Goal: Information Seeking & Learning: Learn about a topic

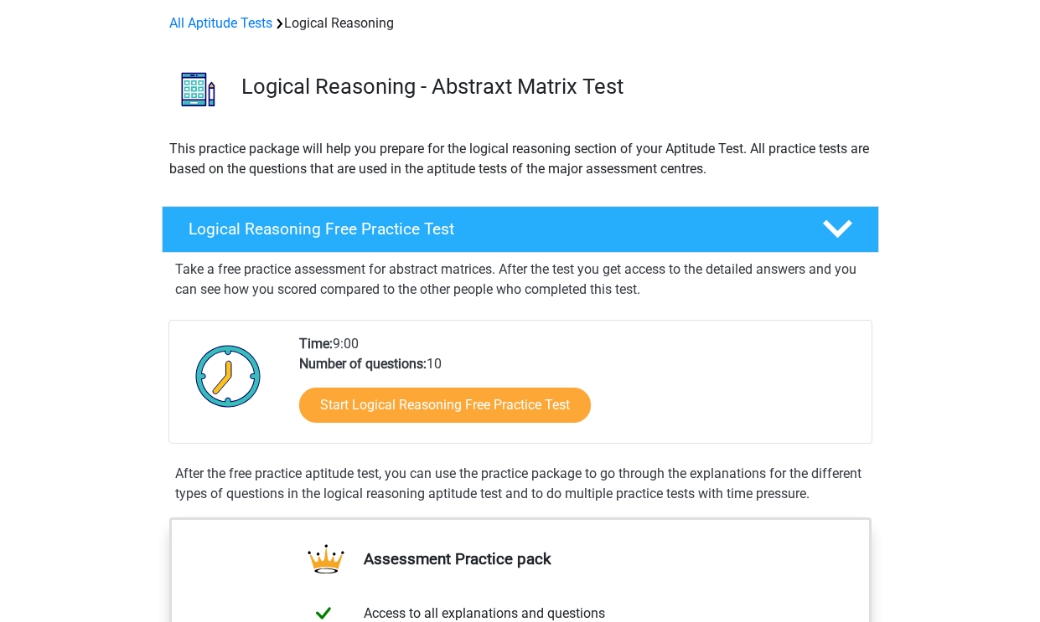
scroll to position [70, 0]
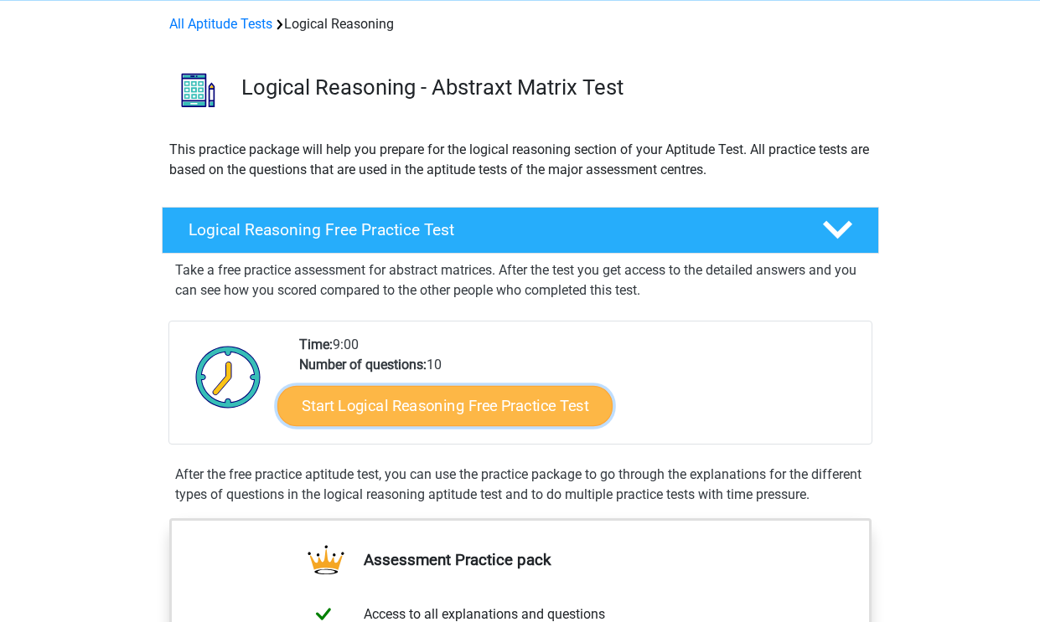
click at [545, 408] on link "Start Logical Reasoning Free Practice Test" at bounding box center [444, 405] width 335 height 40
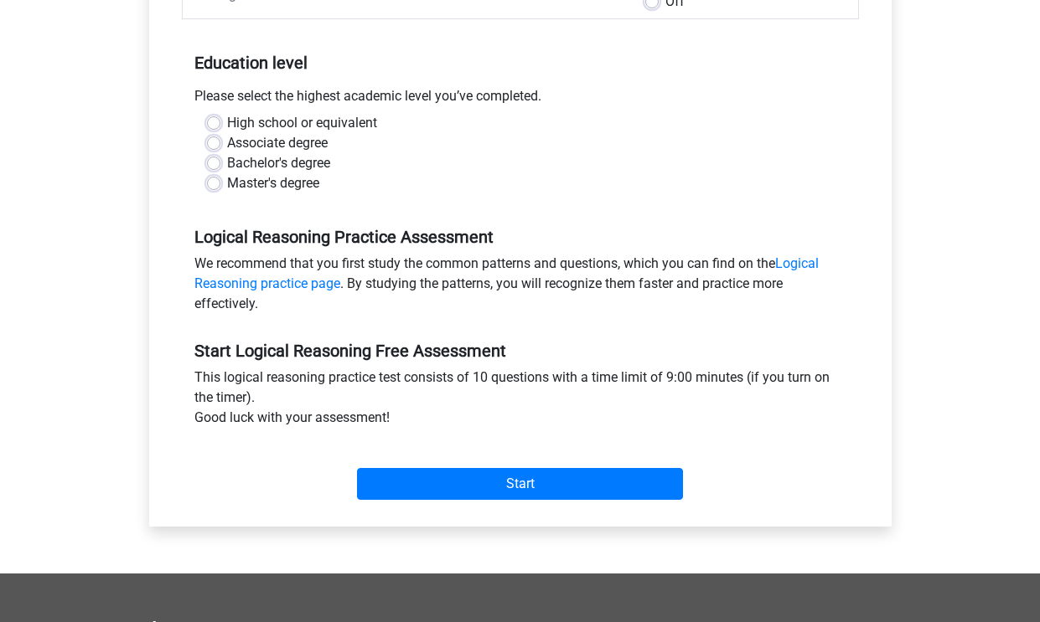
scroll to position [335, 0]
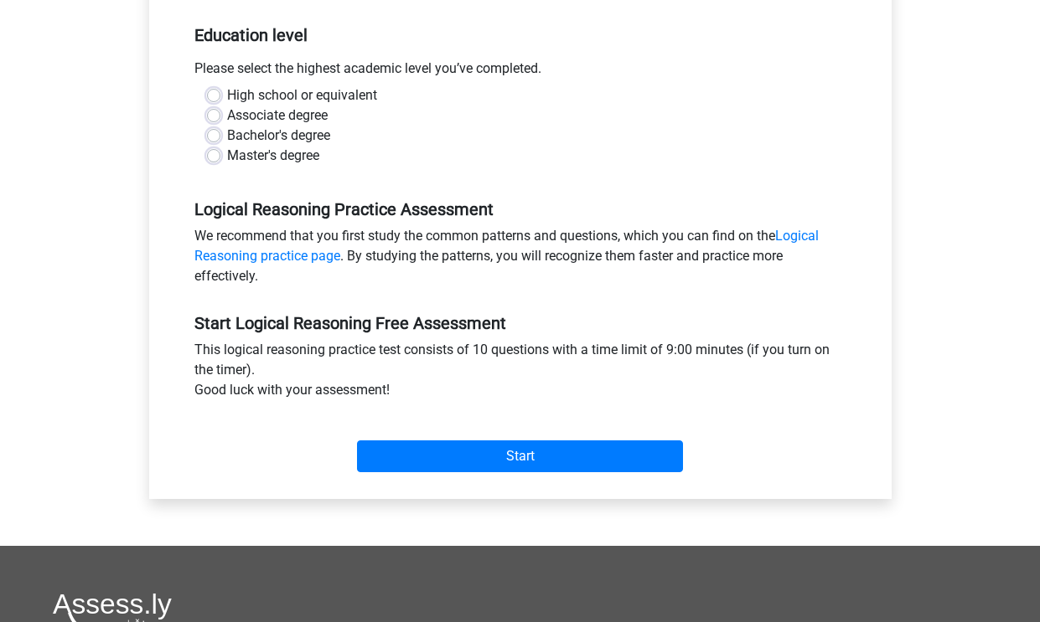
click at [227, 93] on label "High school or equivalent" at bounding box center [302, 95] width 150 height 20
click at [217, 93] on input "High school or equivalent" at bounding box center [213, 93] width 13 height 17
radio input "true"
click at [803, 235] on link "Logical Reasoning practice page" at bounding box center [506, 246] width 624 height 36
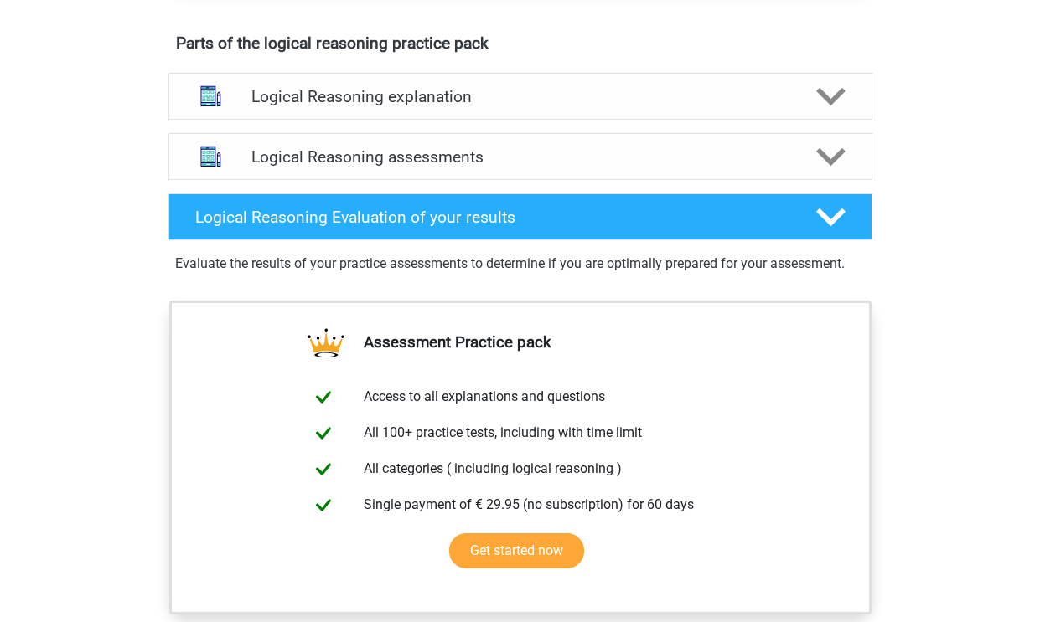
scroll to position [1005, 0]
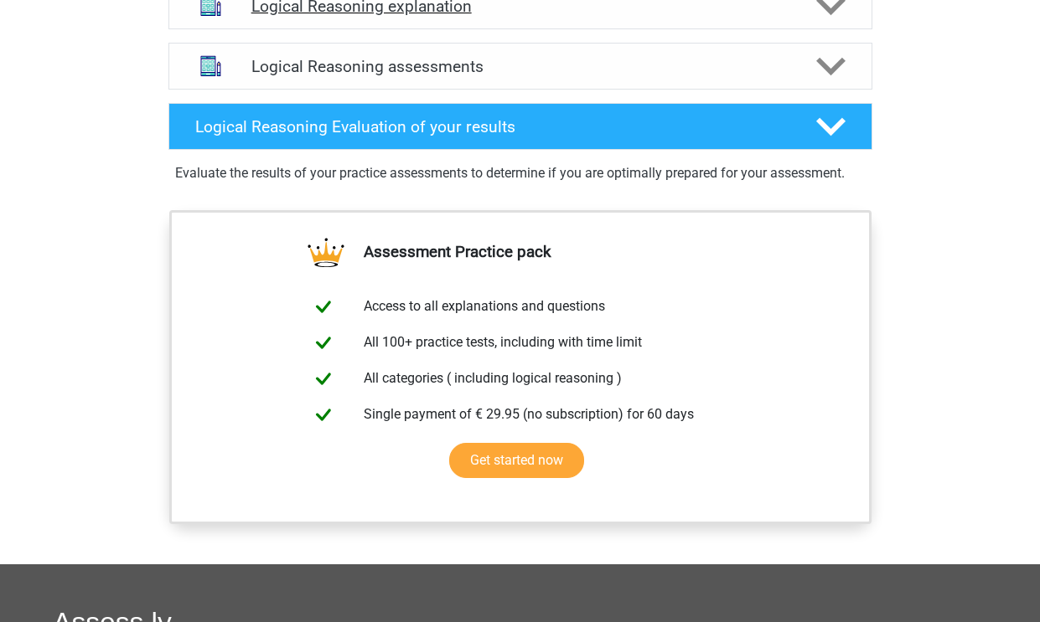
click at [832, 21] on icon at bounding box center [830, 6] width 29 height 29
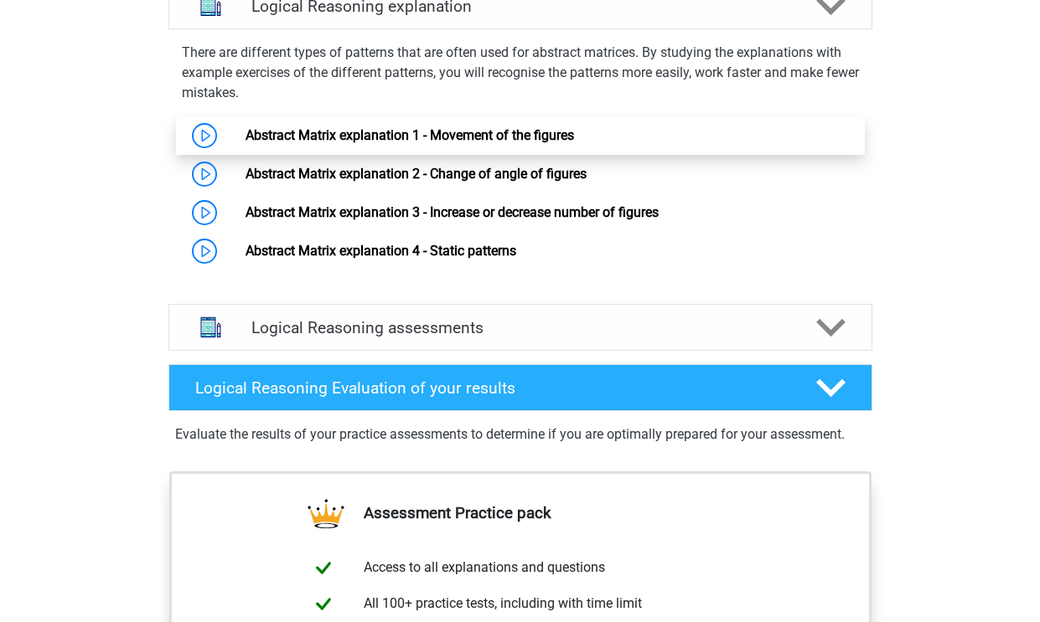
click at [434, 143] on link "Abstract Matrix explanation 1 - Movement of the figures" at bounding box center [409, 135] width 328 height 16
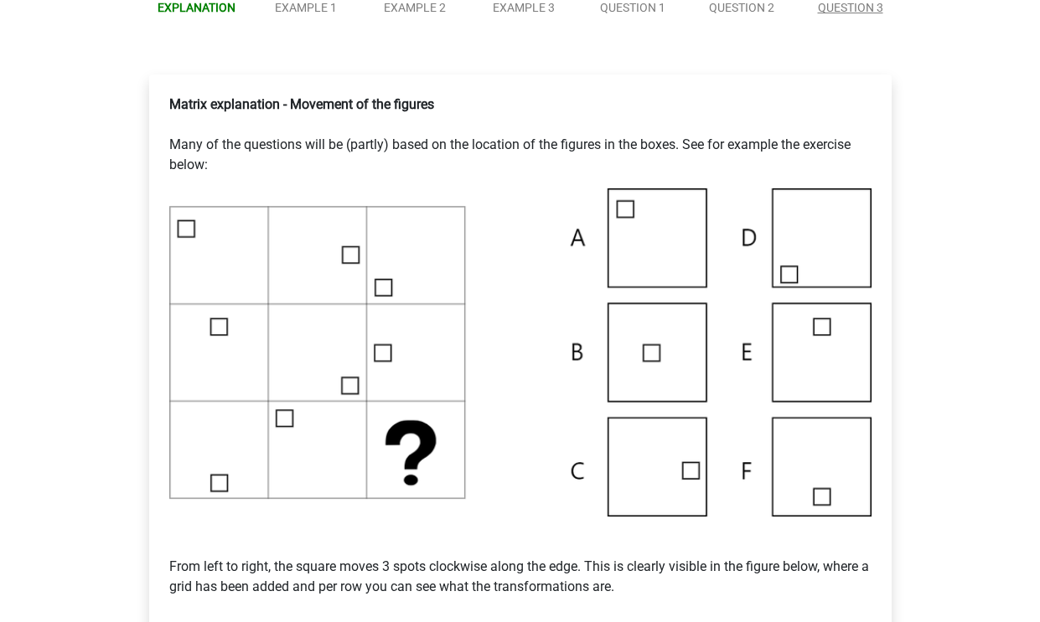
scroll to position [251, 0]
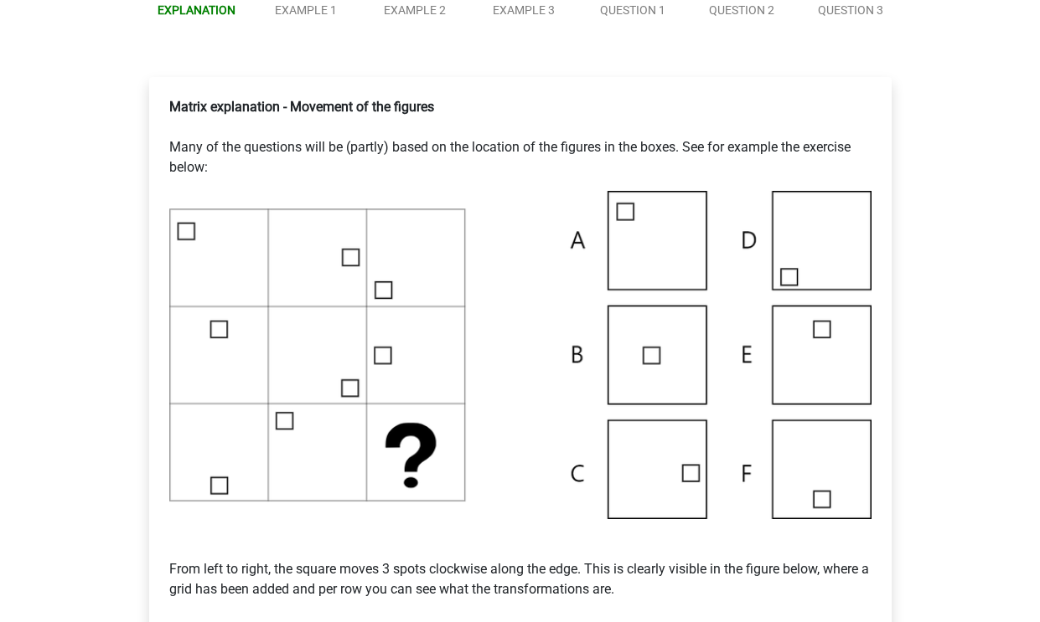
click at [642, 447] on img at bounding box center [520, 355] width 702 height 328
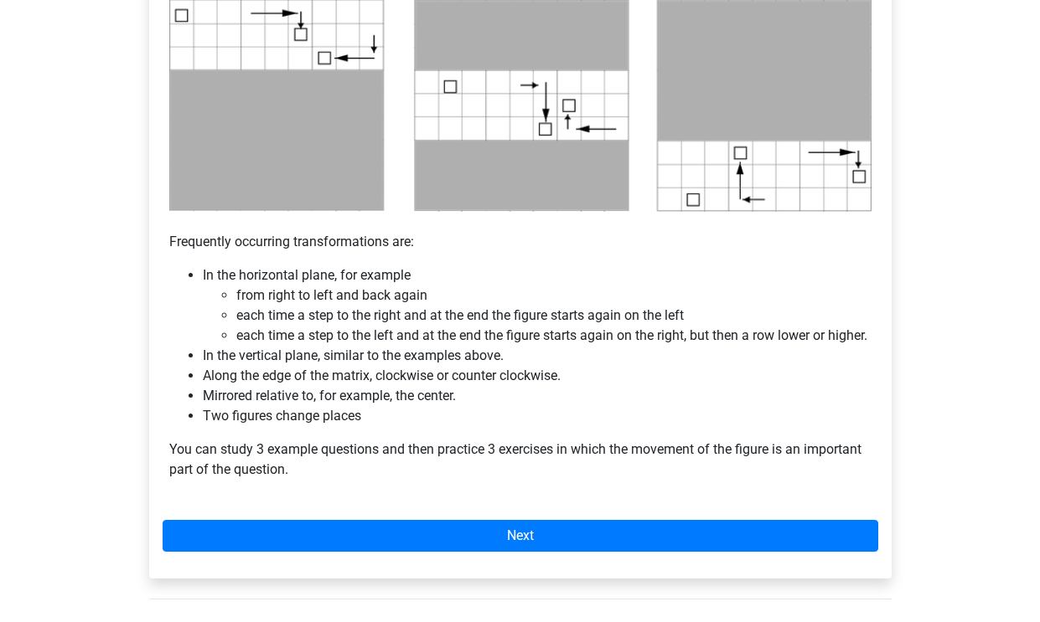
scroll to position [1005, 0]
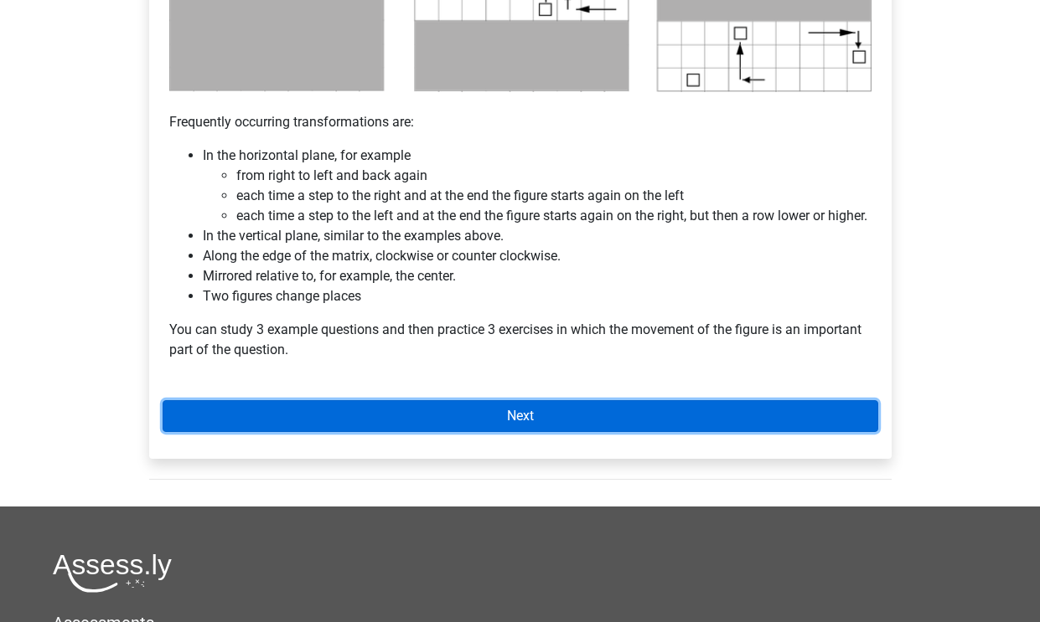
click at [569, 432] on link "Next" at bounding box center [520, 416] width 715 height 32
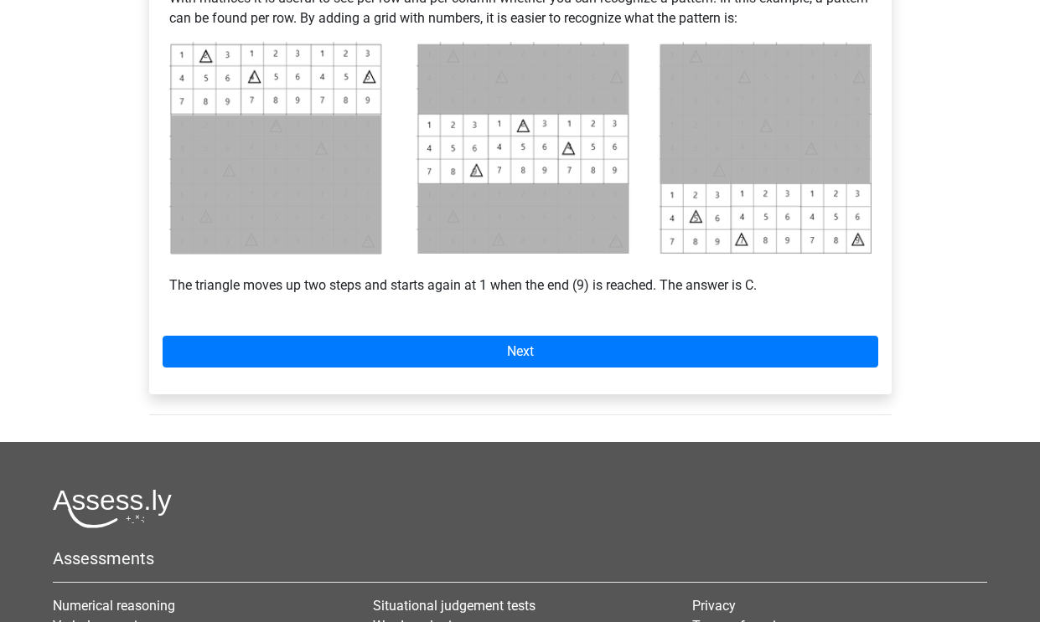
scroll to position [670, 0]
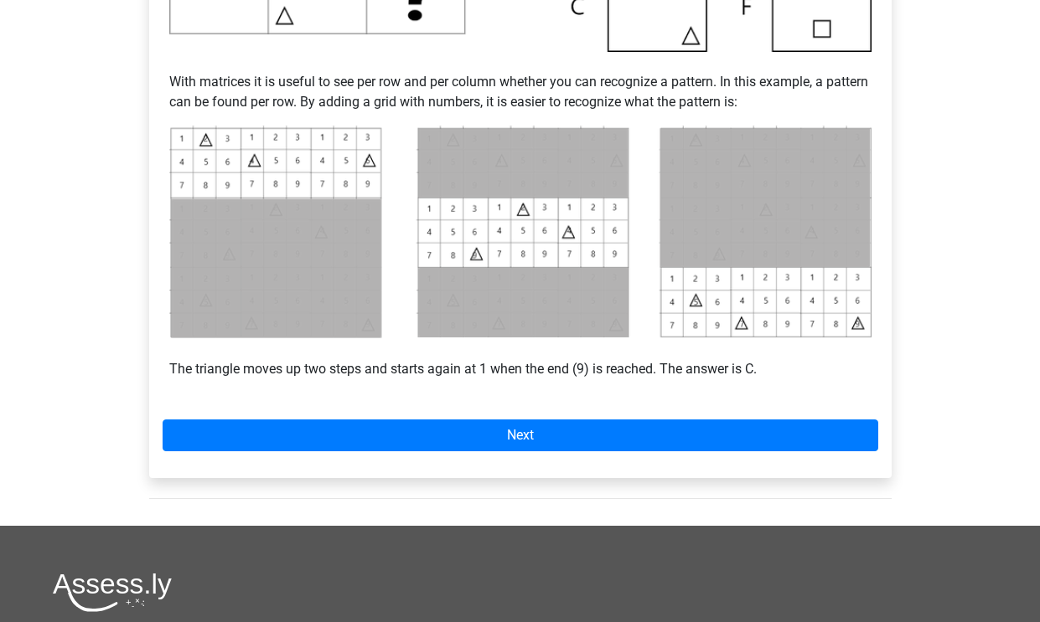
click at [232, 188] on img at bounding box center [520, 233] width 702 height 214
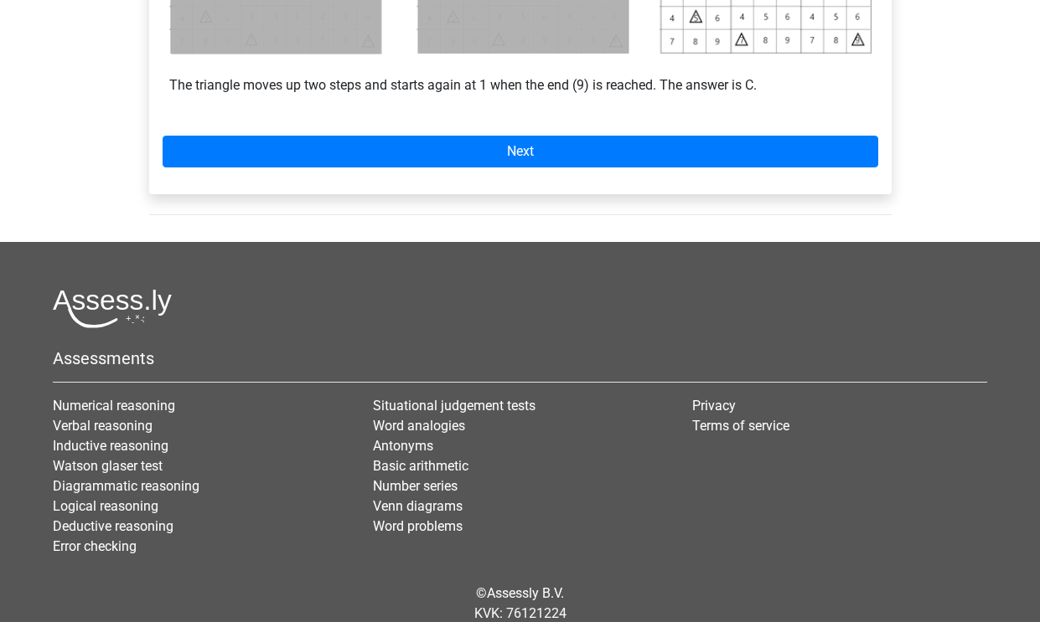
scroll to position [1005, 0]
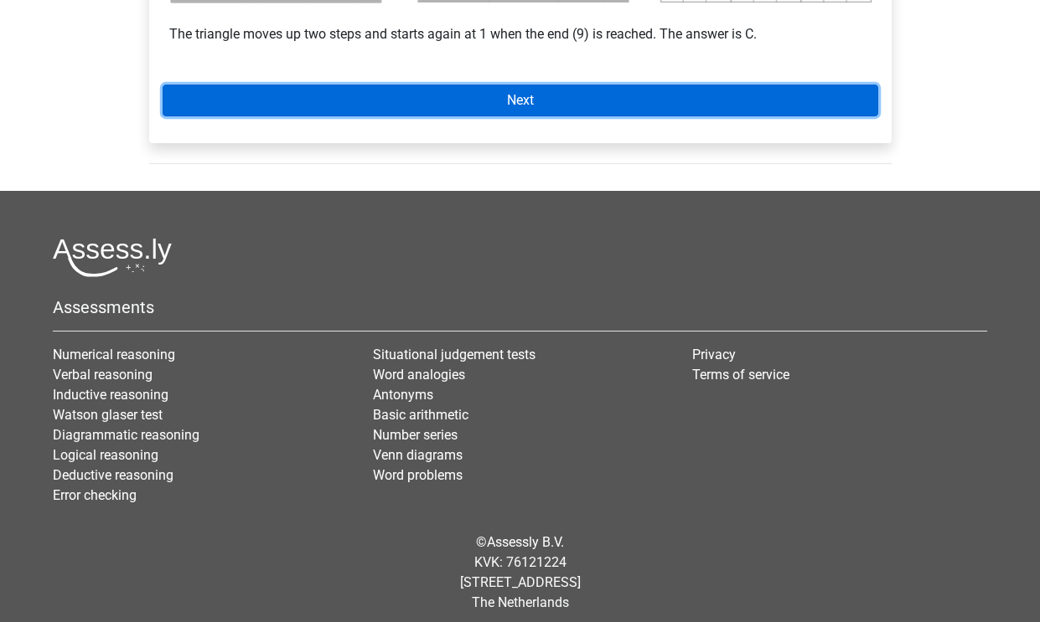
click at [525, 92] on link "Next" at bounding box center [520, 101] width 715 height 32
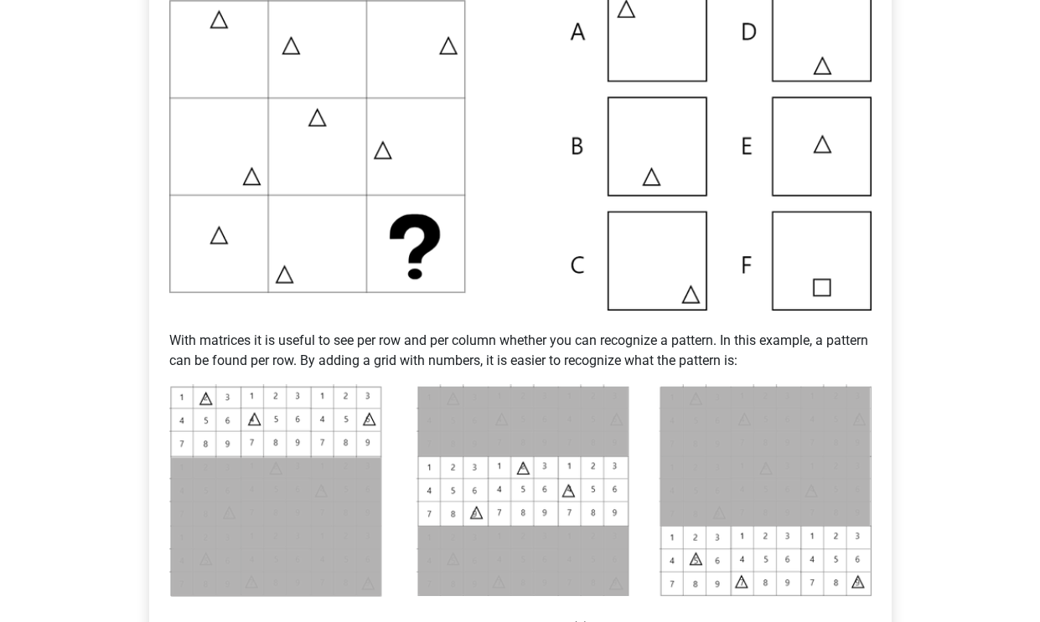
scroll to position [251, 0]
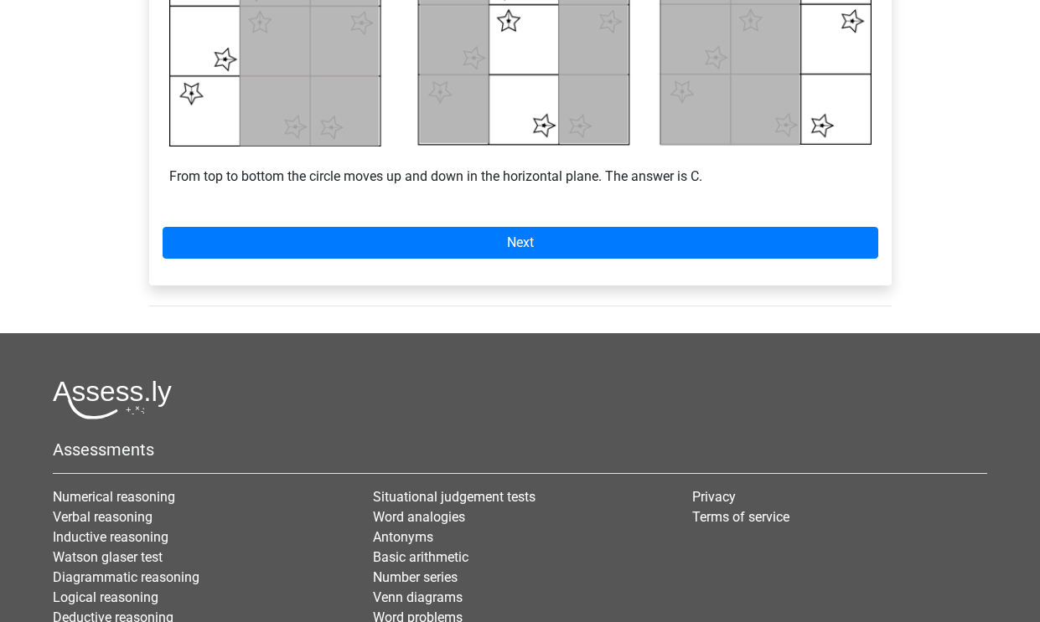
scroll to position [922, 0]
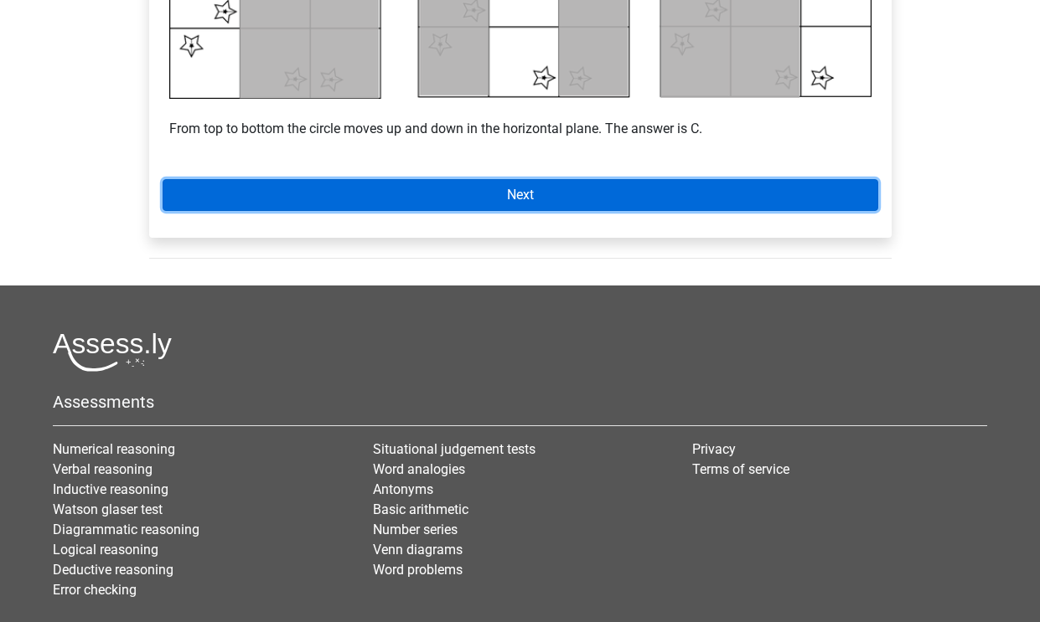
click at [521, 202] on link "Next" at bounding box center [520, 195] width 715 height 32
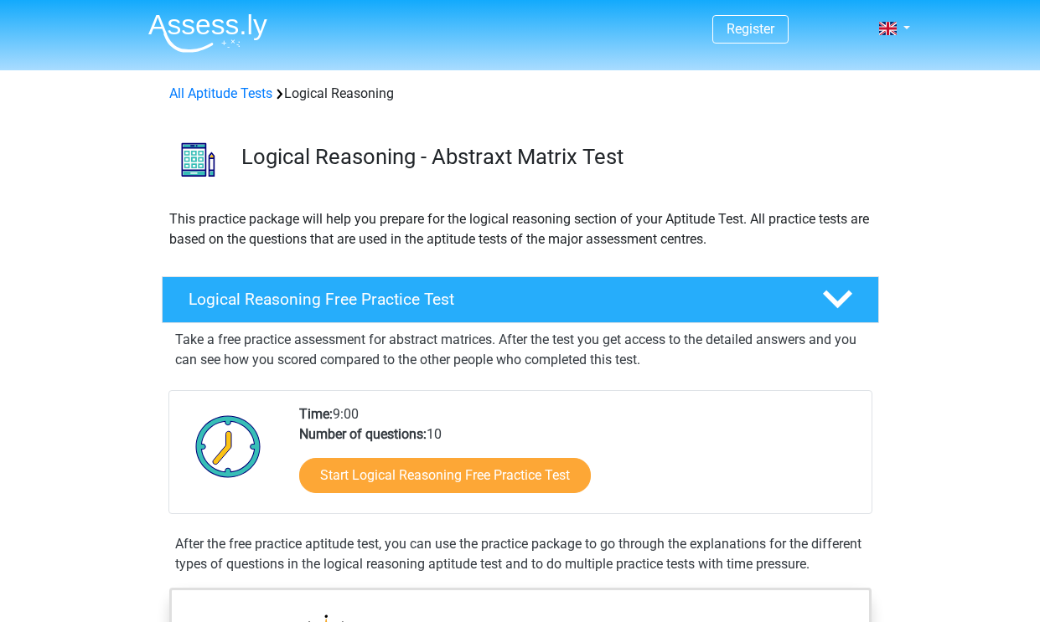
scroll to position [1005, 0]
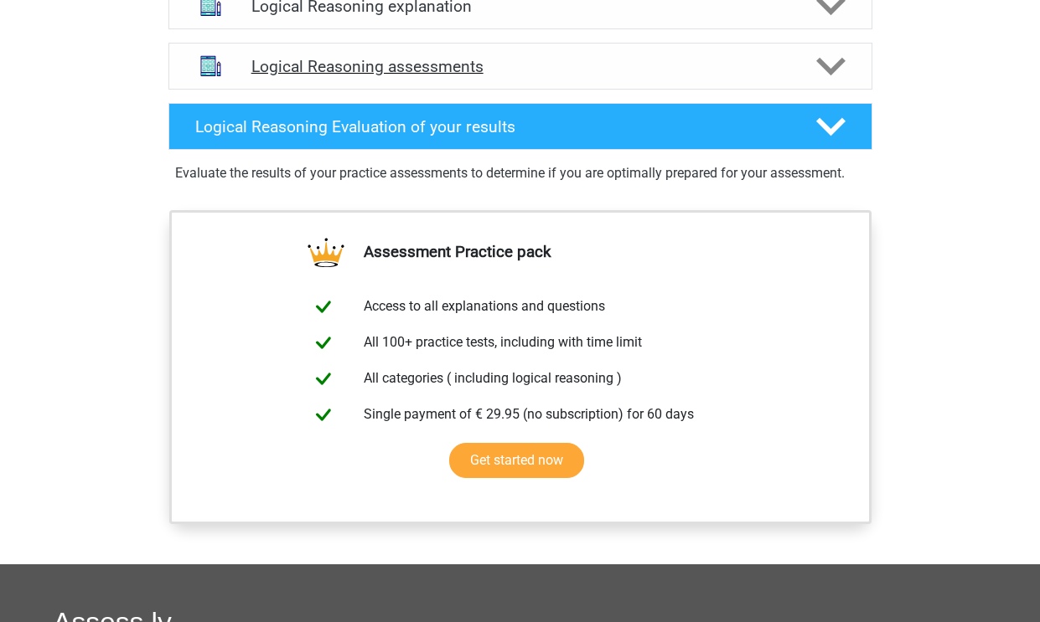
click at [835, 75] on polygon at bounding box center [830, 66] width 29 height 18
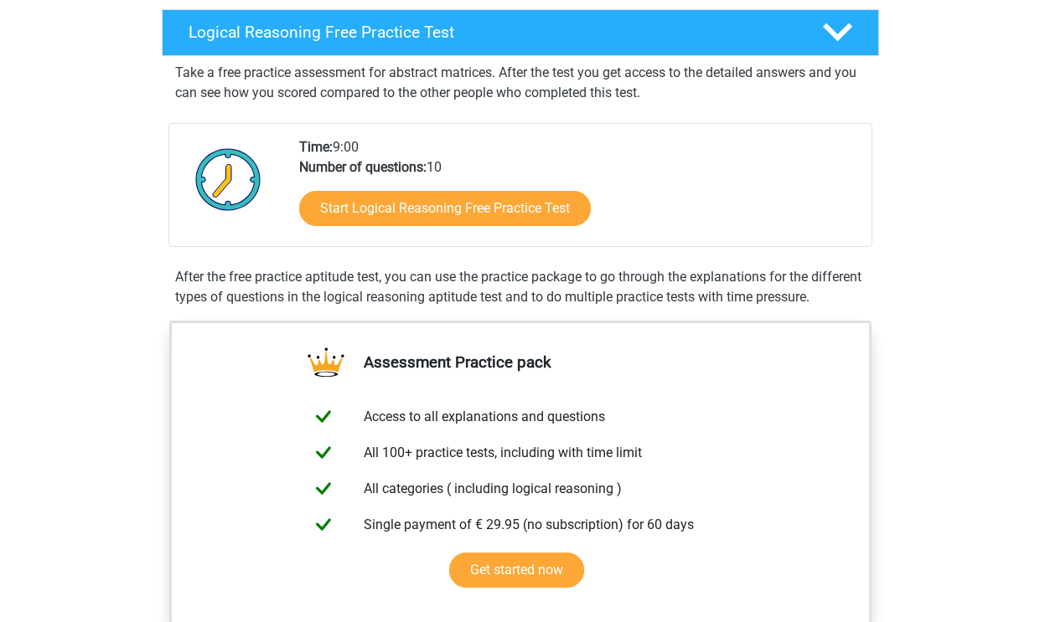
scroll to position [251, 0]
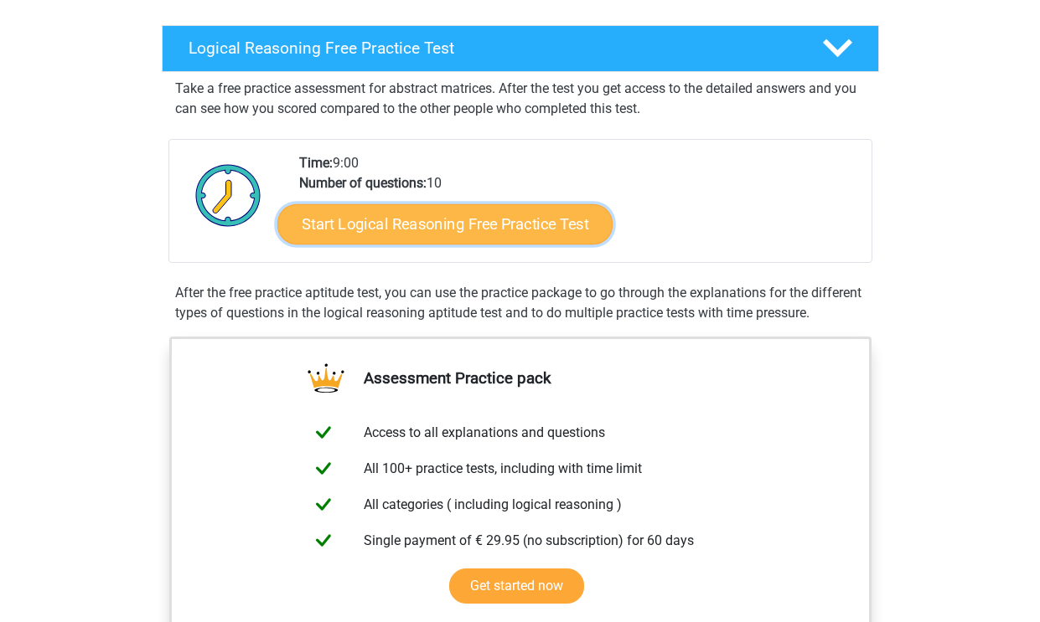
click at [462, 222] on link "Start Logical Reasoning Free Practice Test" at bounding box center [444, 224] width 335 height 40
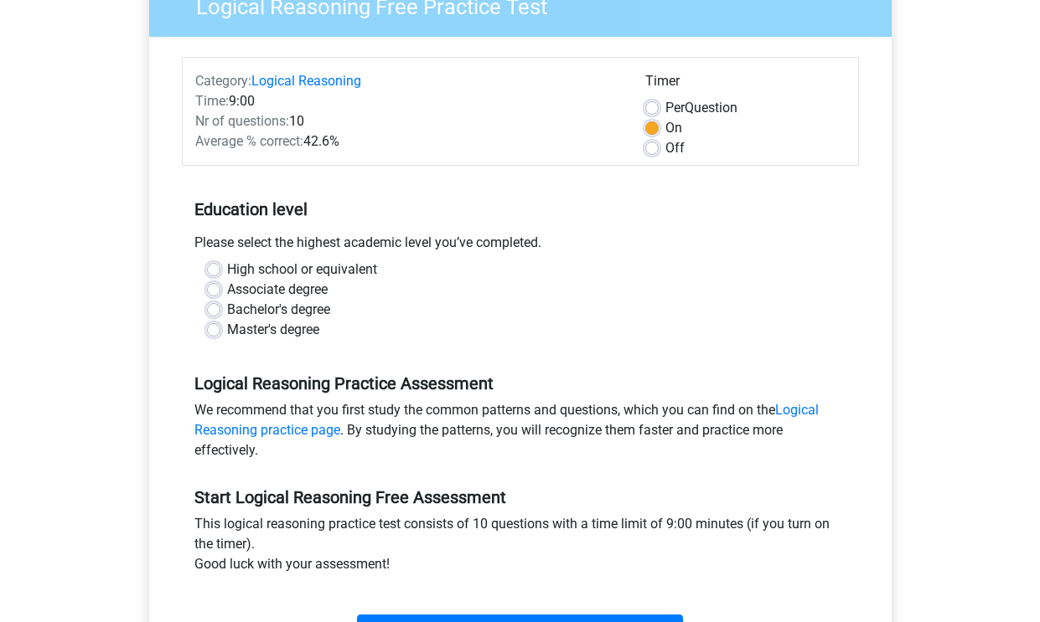
scroll to position [168, 0]
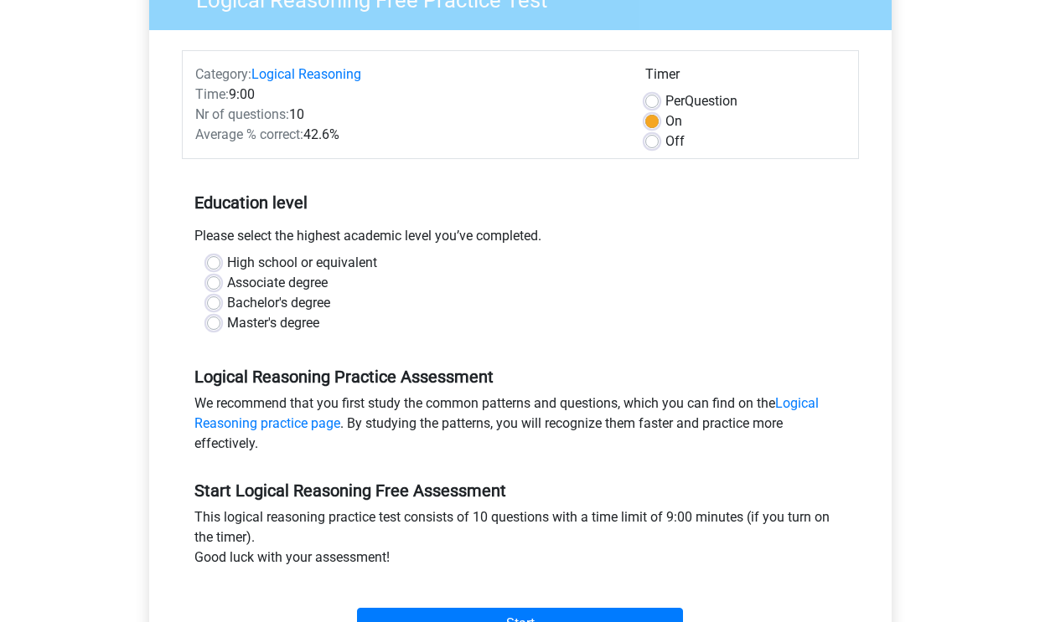
click at [227, 264] on label "High school or equivalent" at bounding box center [302, 263] width 150 height 20
click at [214, 264] on input "High school or equivalent" at bounding box center [213, 261] width 13 height 17
radio input "true"
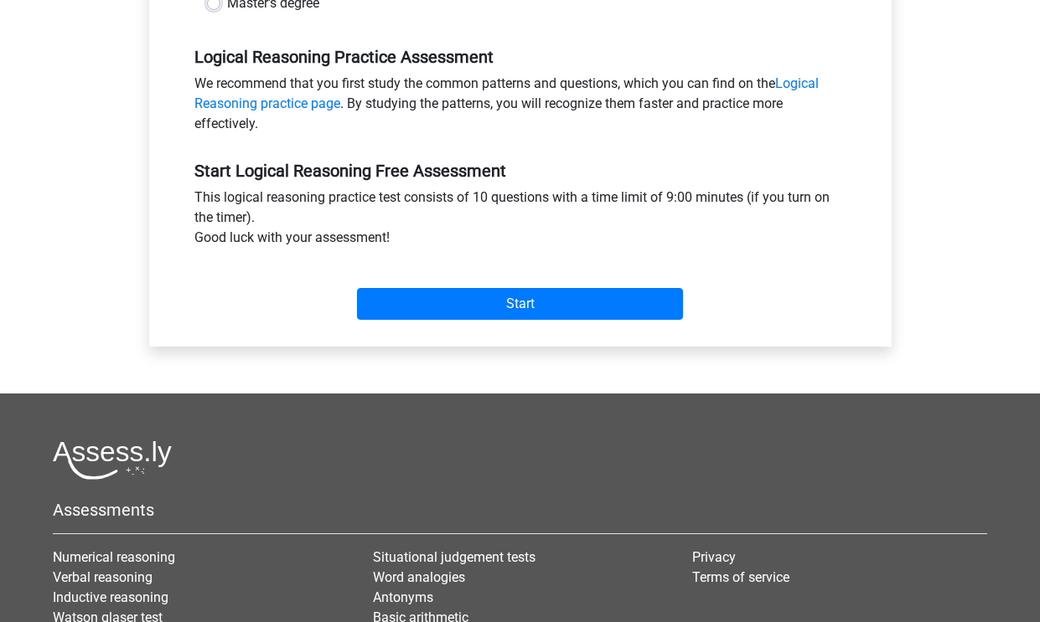
scroll to position [503, 0]
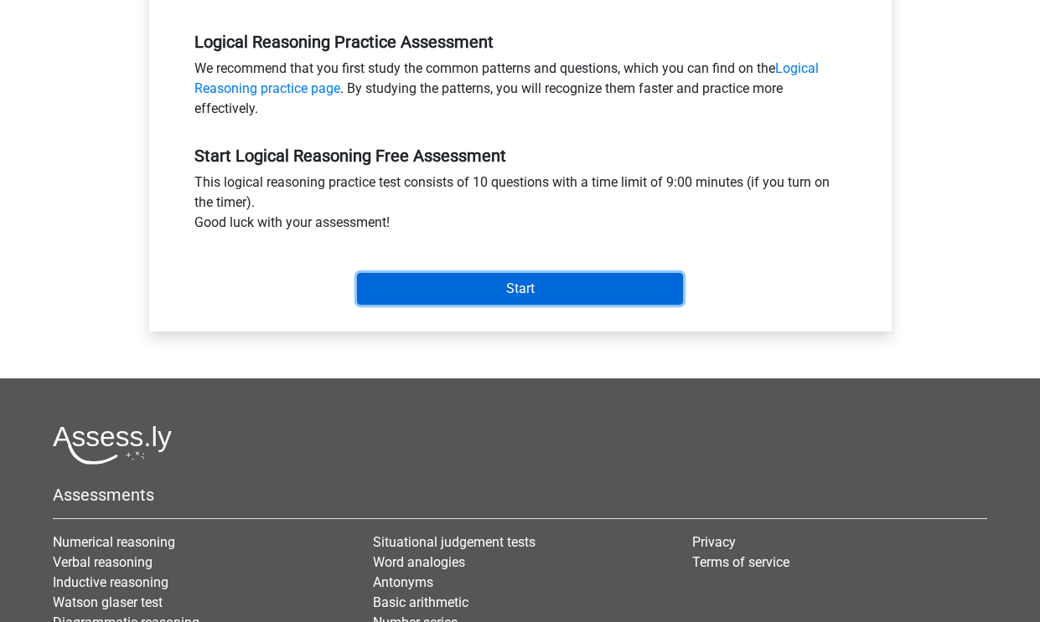
click at [489, 290] on input "Start" at bounding box center [520, 289] width 326 height 32
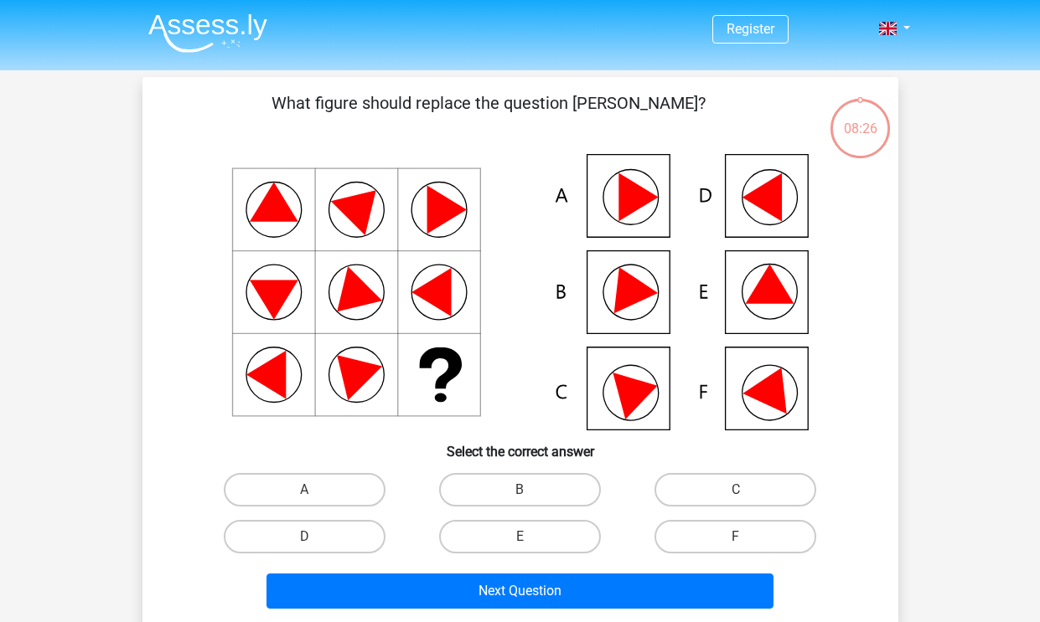
click at [1039, 306] on html "Register Nederlands English" at bounding box center [520, 556] width 1040 height 1112
click at [555, 534] on label "E" at bounding box center [520, 537] width 162 height 34
click at [530, 537] on input "E" at bounding box center [524, 542] width 11 height 11
radio input "true"
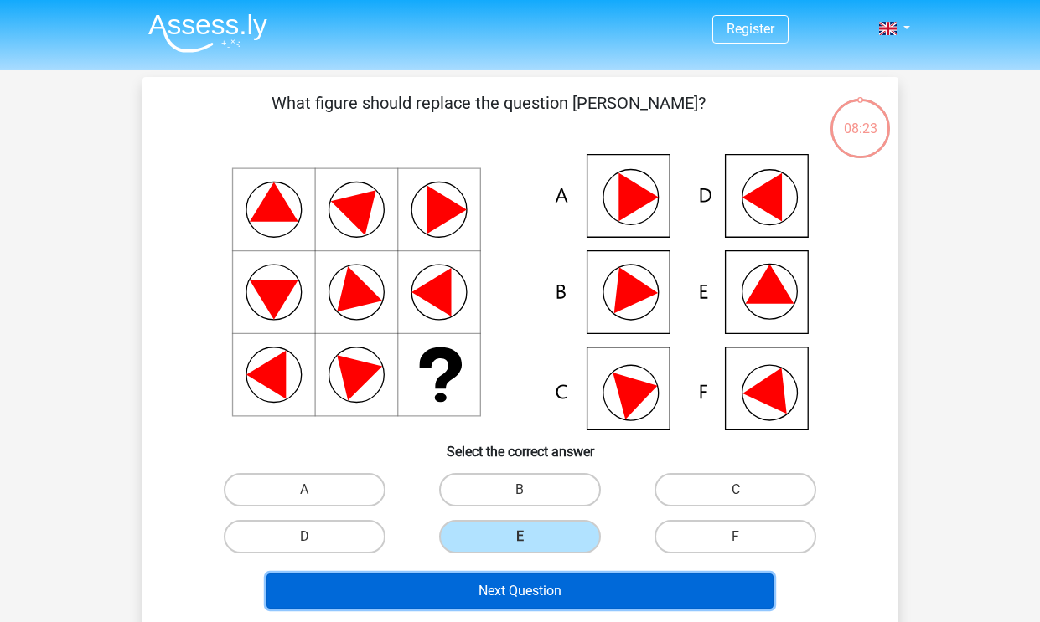
click at [560, 591] on button "Next Question" at bounding box center [519, 591] width 507 height 35
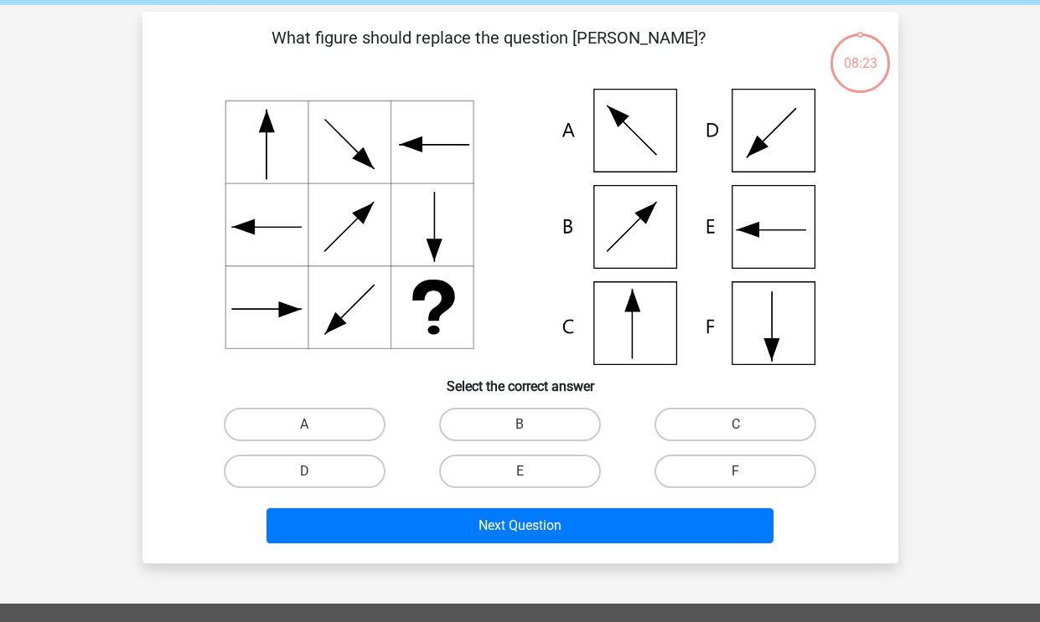
scroll to position [77, 0]
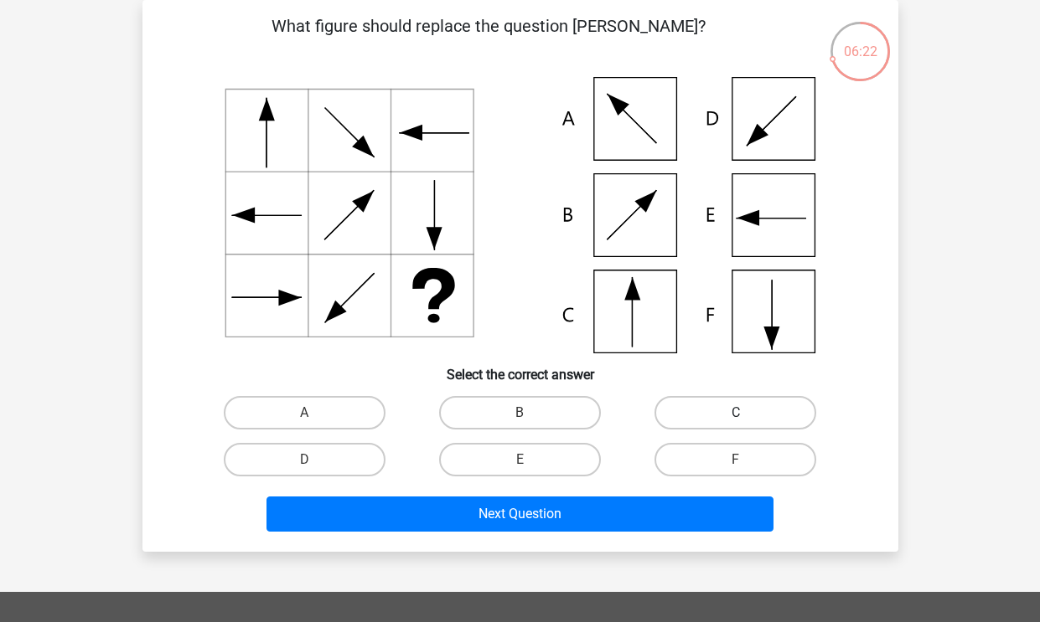
click at [729, 407] on label "C" at bounding box center [735, 413] width 162 height 34
click at [736, 413] on input "C" at bounding box center [741, 418] width 11 height 11
radio input "true"
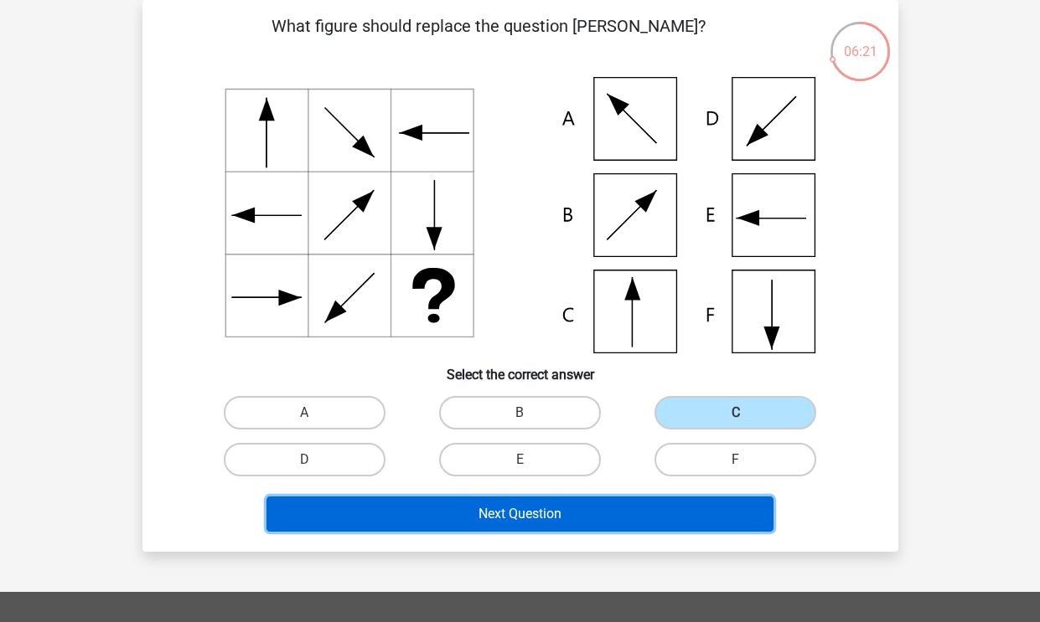
click at [599, 509] on button "Next Question" at bounding box center [519, 514] width 507 height 35
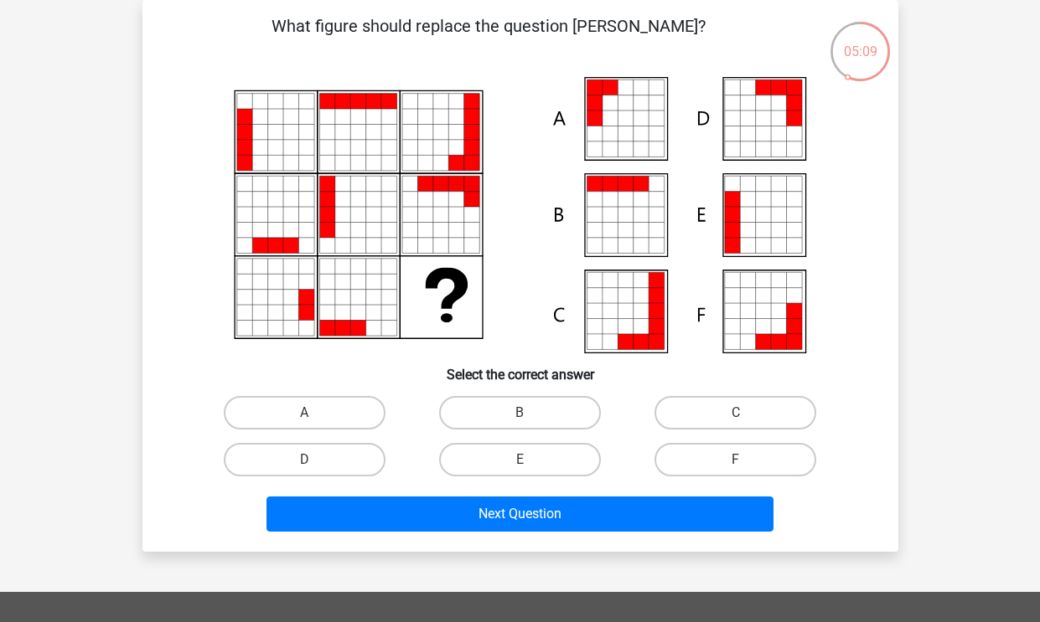
drag, startPoint x: 344, startPoint y: 406, endPoint x: 427, endPoint y: 453, distance: 95.3
click at [349, 406] on label "A" at bounding box center [305, 413] width 162 height 34
click at [315, 413] on input "A" at bounding box center [309, 418] width 11 height 11
radio input "true"
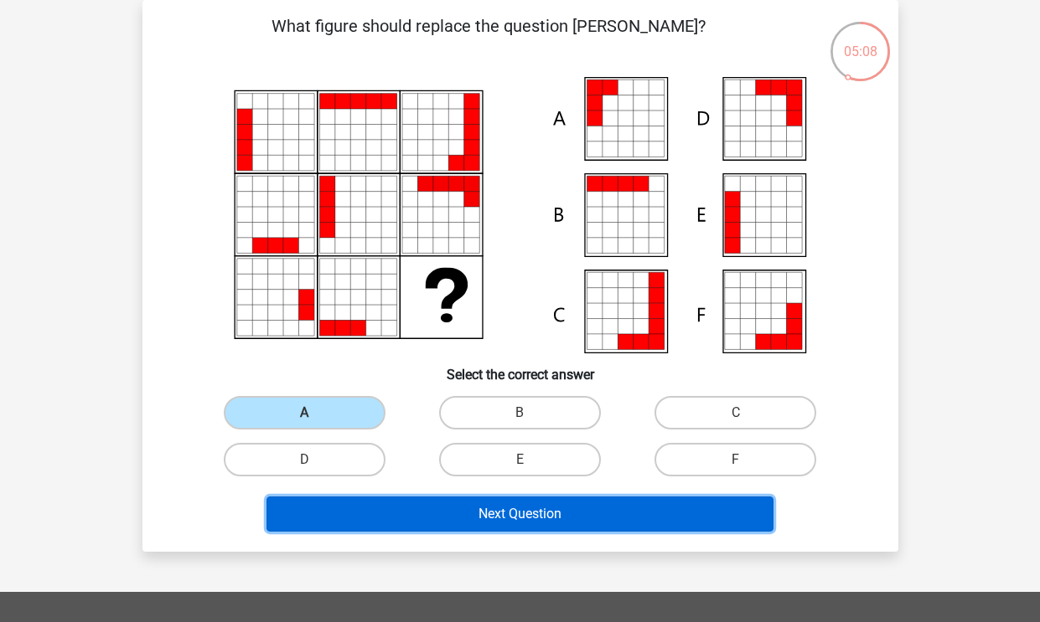
click at [490, 516] on button "Next Question" at bounding box center [519, 514] width 507 height 35
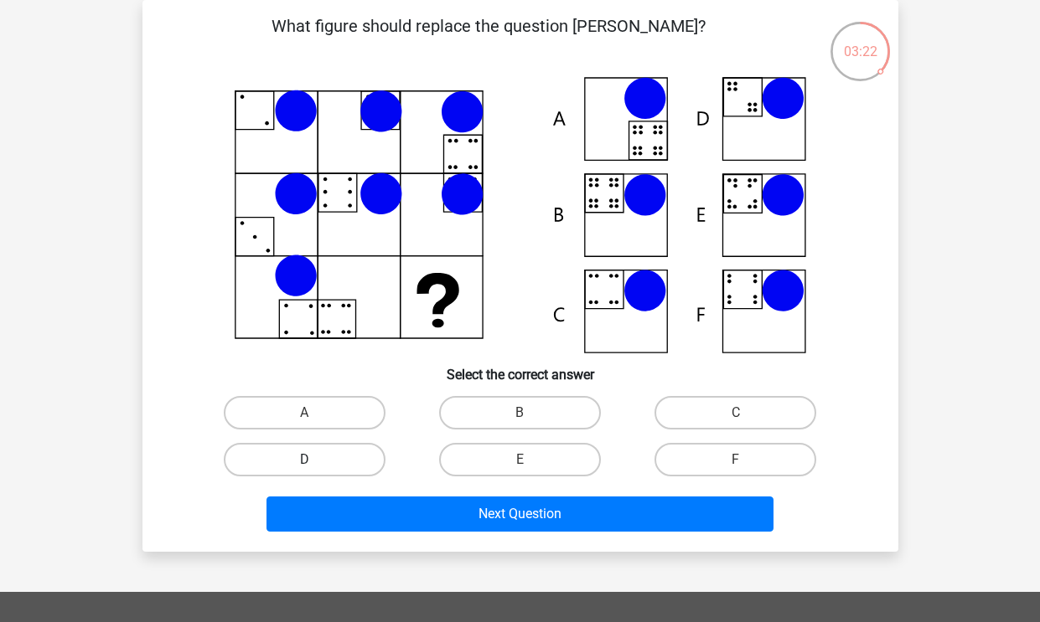
click at [355, 453] on label "D" at bounding box center [305, 460] width 162 height 34
click at [315, 460] on input "D" at bounding box center [309, 465] width 11 height 11
radio input "true"
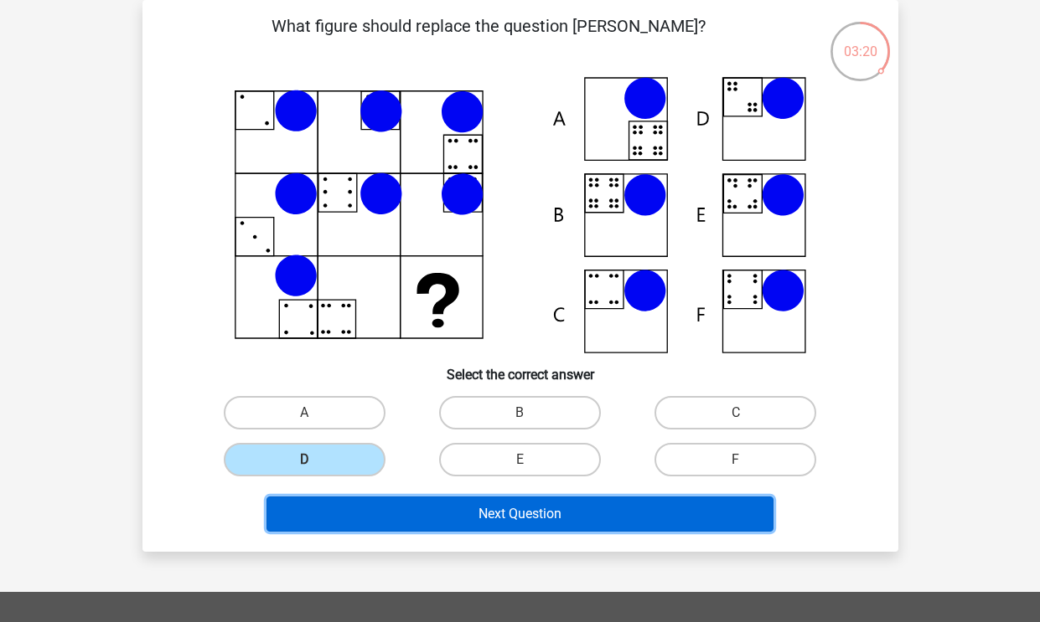
click at [457, 508] on button "Next Question" at bounding box center [519, 514] width 507 height 35
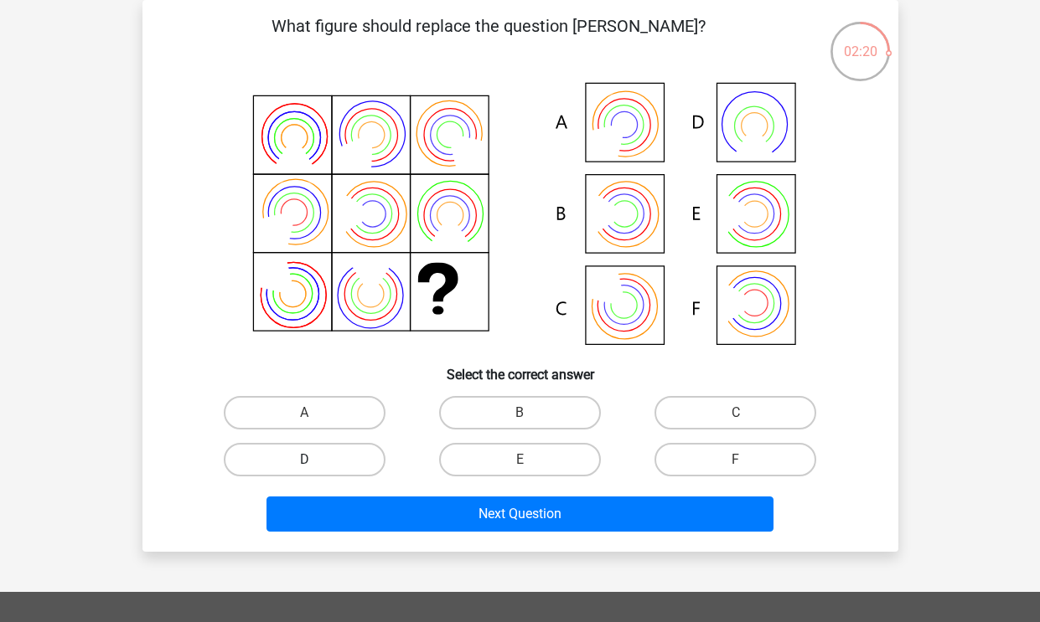
click at [357, 447] on label "D" at bounding box center [305, 460] width 162 height 34
click at [315, 460] on input "D" at bounding box center [309, 465] width 11 height 11
radio input "true"
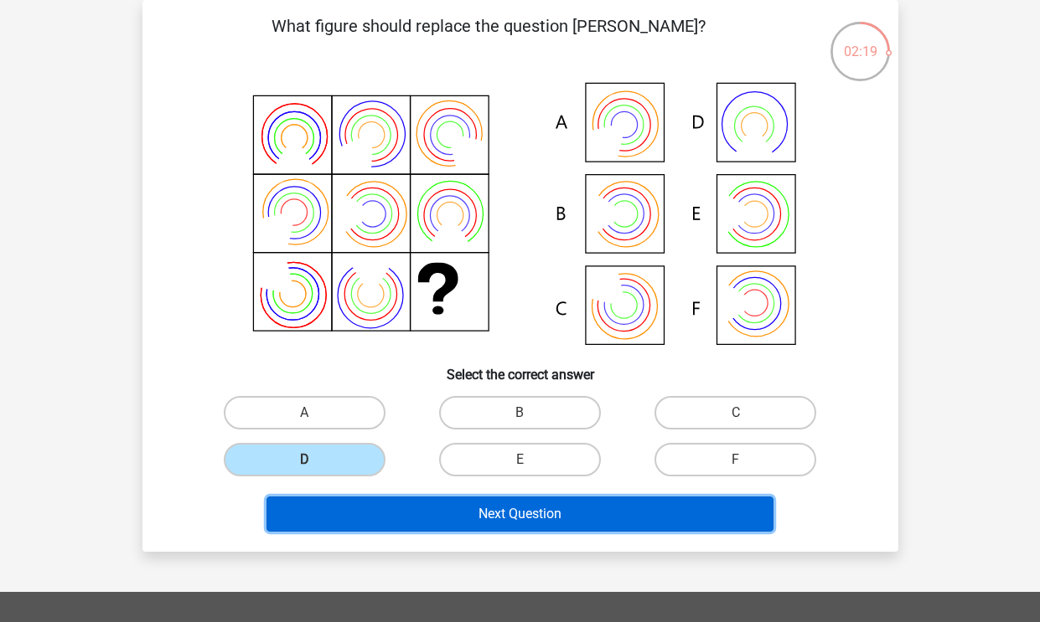
click at [434, 514] on button "Next Question" at bounding box center [519, 514] width 507 height 35
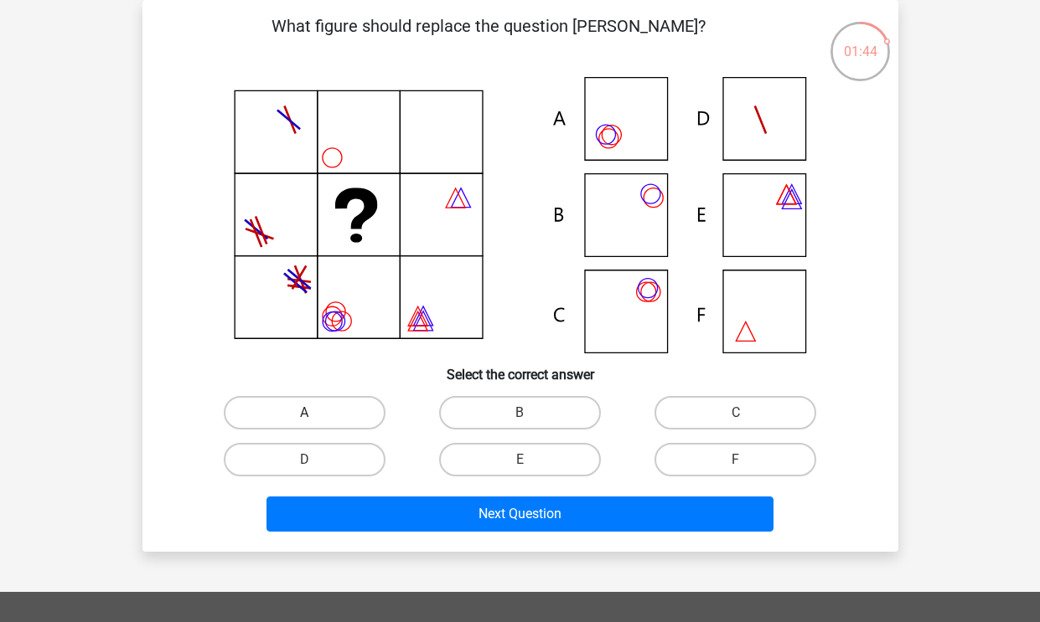
drag, startPoint x: 315, startPoint y: 421, endPoint x: 333, endPoint y: 416, distance: 19.1
click at [319, 416] on div "A" at bounding box center [305, 413] width 202 height 34
click at [344, 409] on label "A" at bounding box center [305, 413] width 162 height 34
click at [315, 413] on input "A" at bounding box center [309, 418] width 11 height 11
radio input "true"
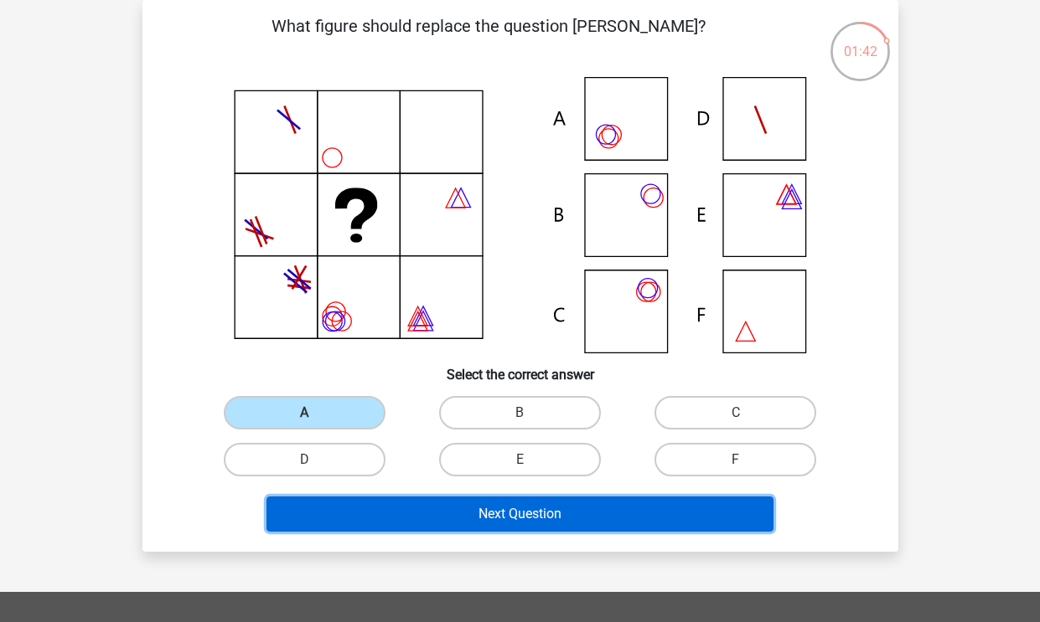
drag, startPoint x: 437, startPoint y: 519, endPoint x: 444, endPoint y: 511, distance: 10.1
click at [444, 511] on button "Next Question" at bounding box center [519, 514] width 507 height 35
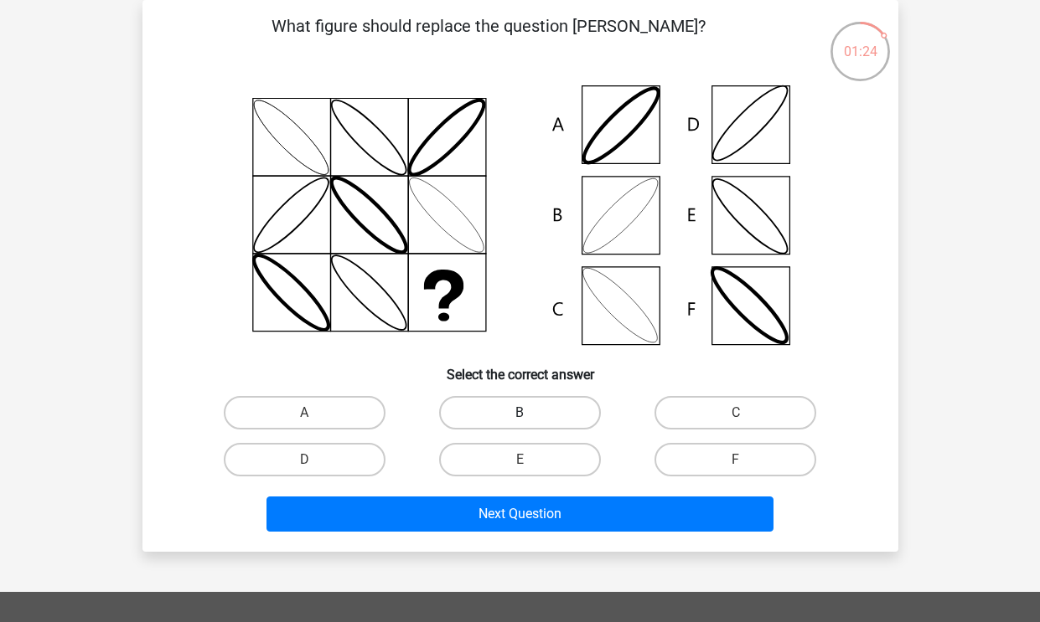
click at [555, 405] on label "B" at bounding box center [520, 413] width 162 height 34
click at [530, 413] on input "B" at bounding box center [524, 418] width 11 height 11
radio input "true"
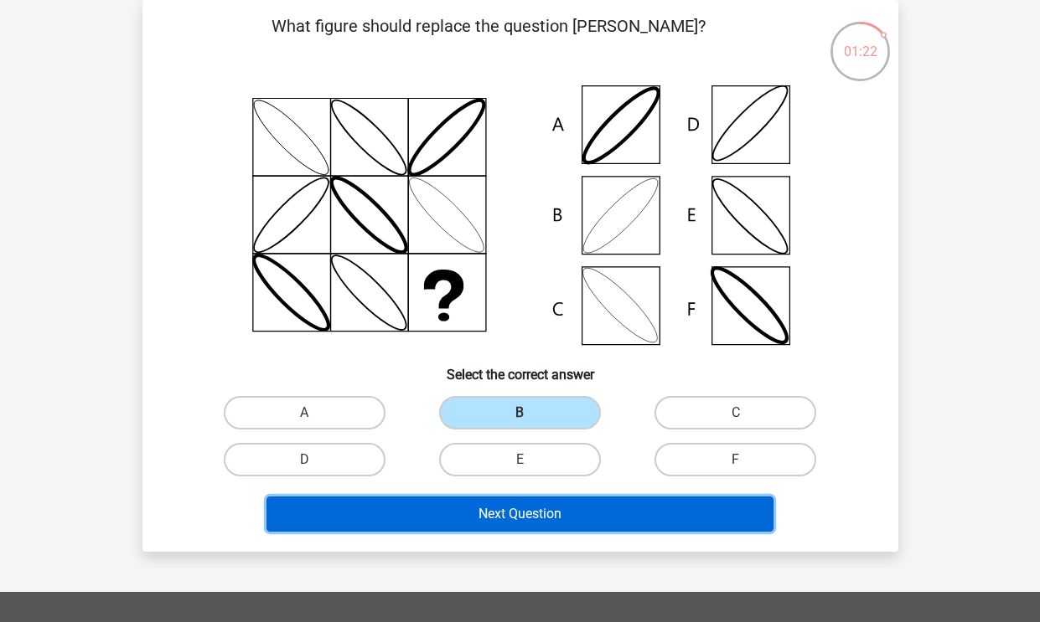
click at [554, 514] on button "Next Question" at bounding box center [519, 514] width 507 height 35
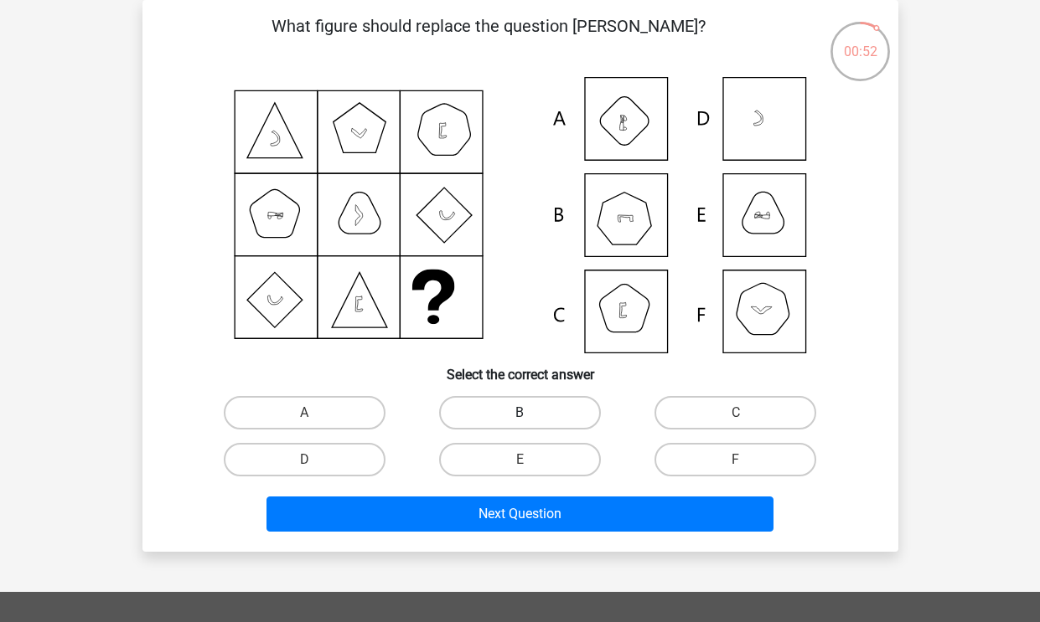
click at [542, 410] on label "B" at bounding box center [520, 413] width 162 height 34
click at [530, 413] on input "B" at bounding box center [524, 418] width 11 height 11
radio input "true"
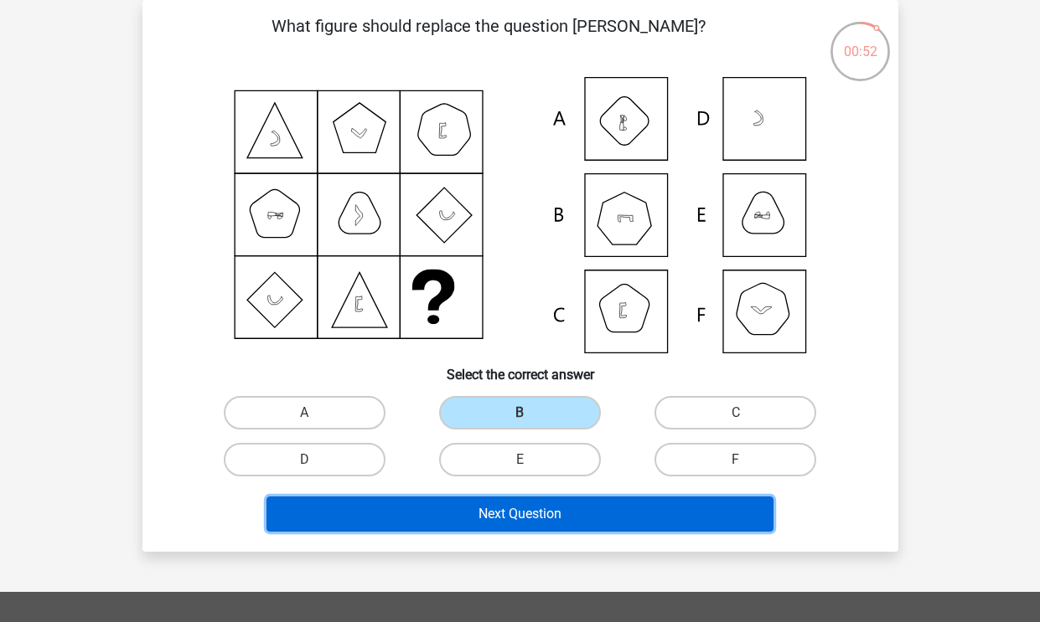
click at [534, 509] on button "Next Question" at bounding box center [519, 514] width 507 height 35
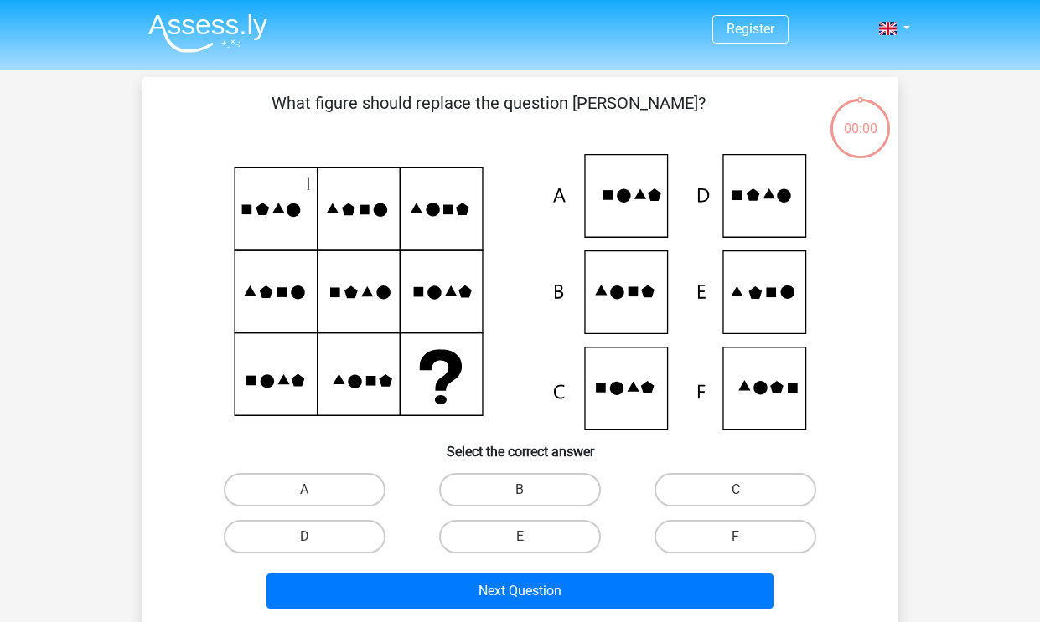
scroll to position [77, 0]
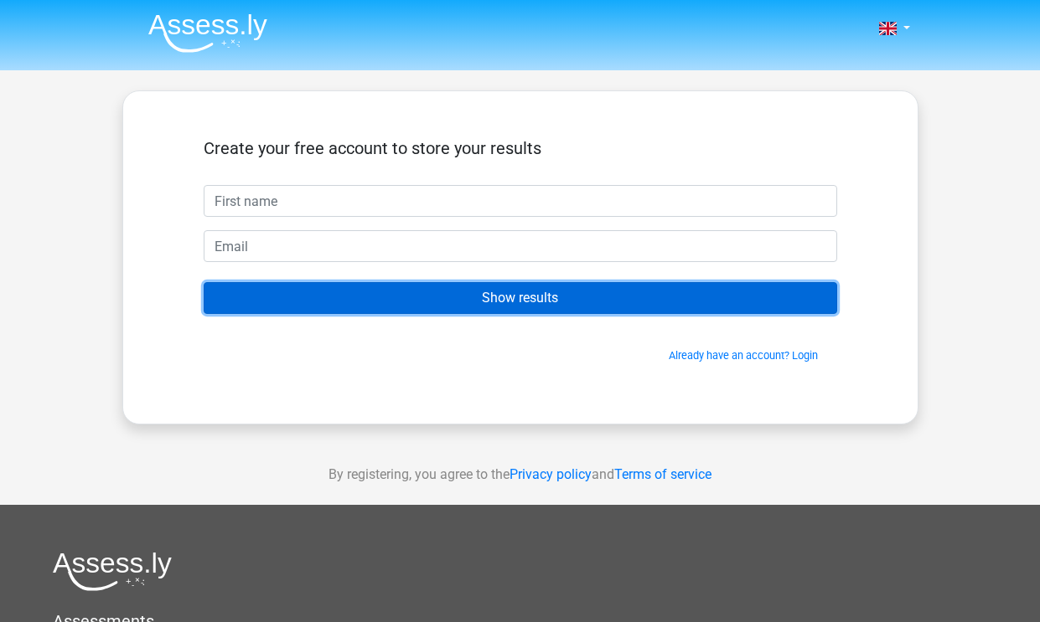
click at [524, 302] on input "Show results" at bounding box center [520, 298] width 633 height 32
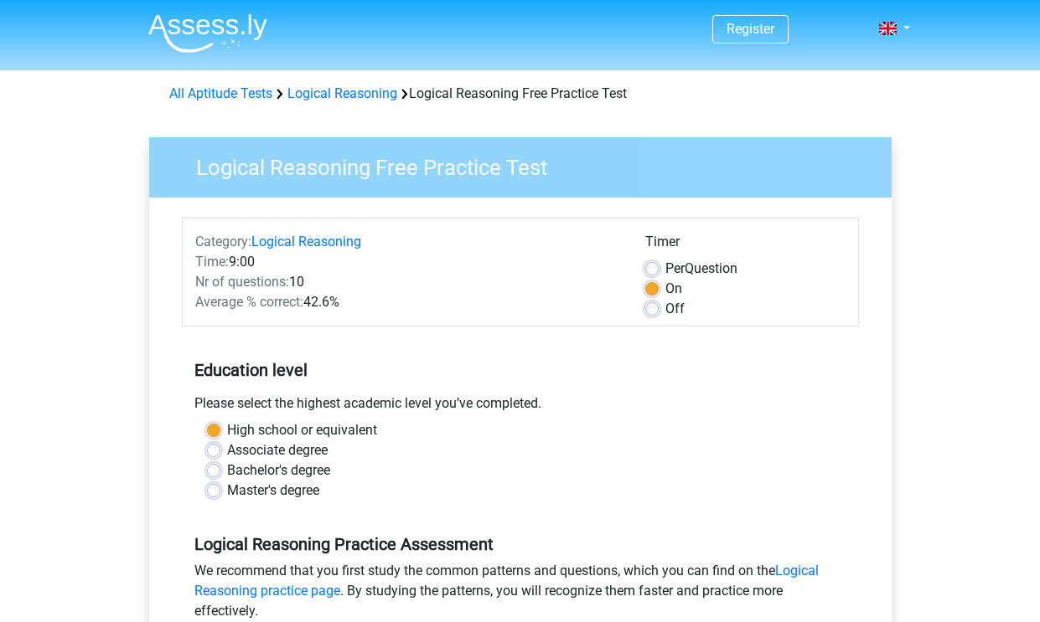
scroll to position [335, 0]
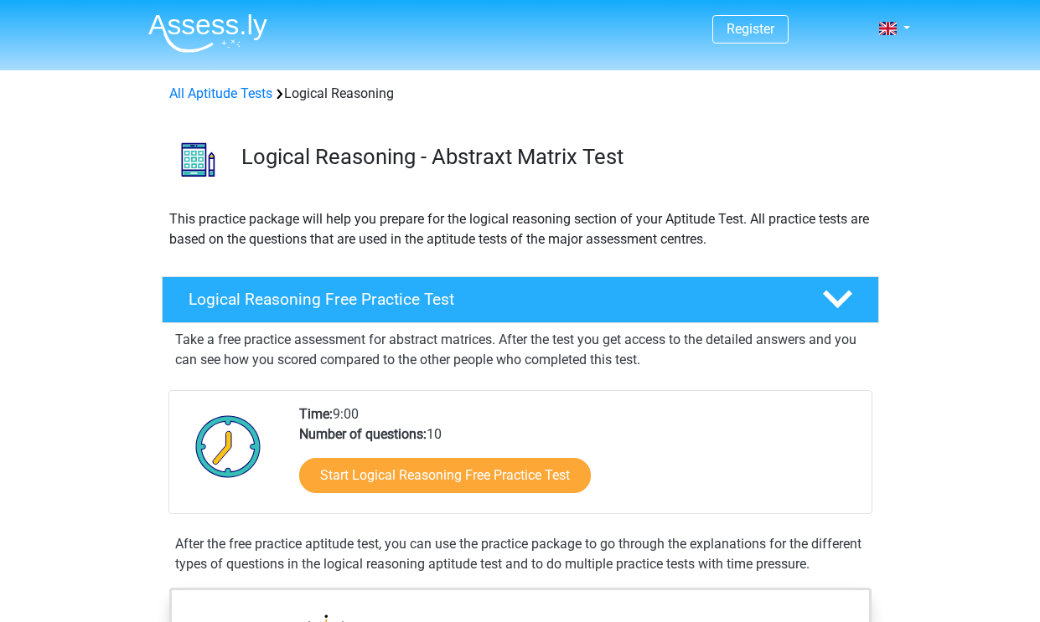
scroll to position [70, 0]
